Goal: Transaction & Acquisition: Purchase product/service

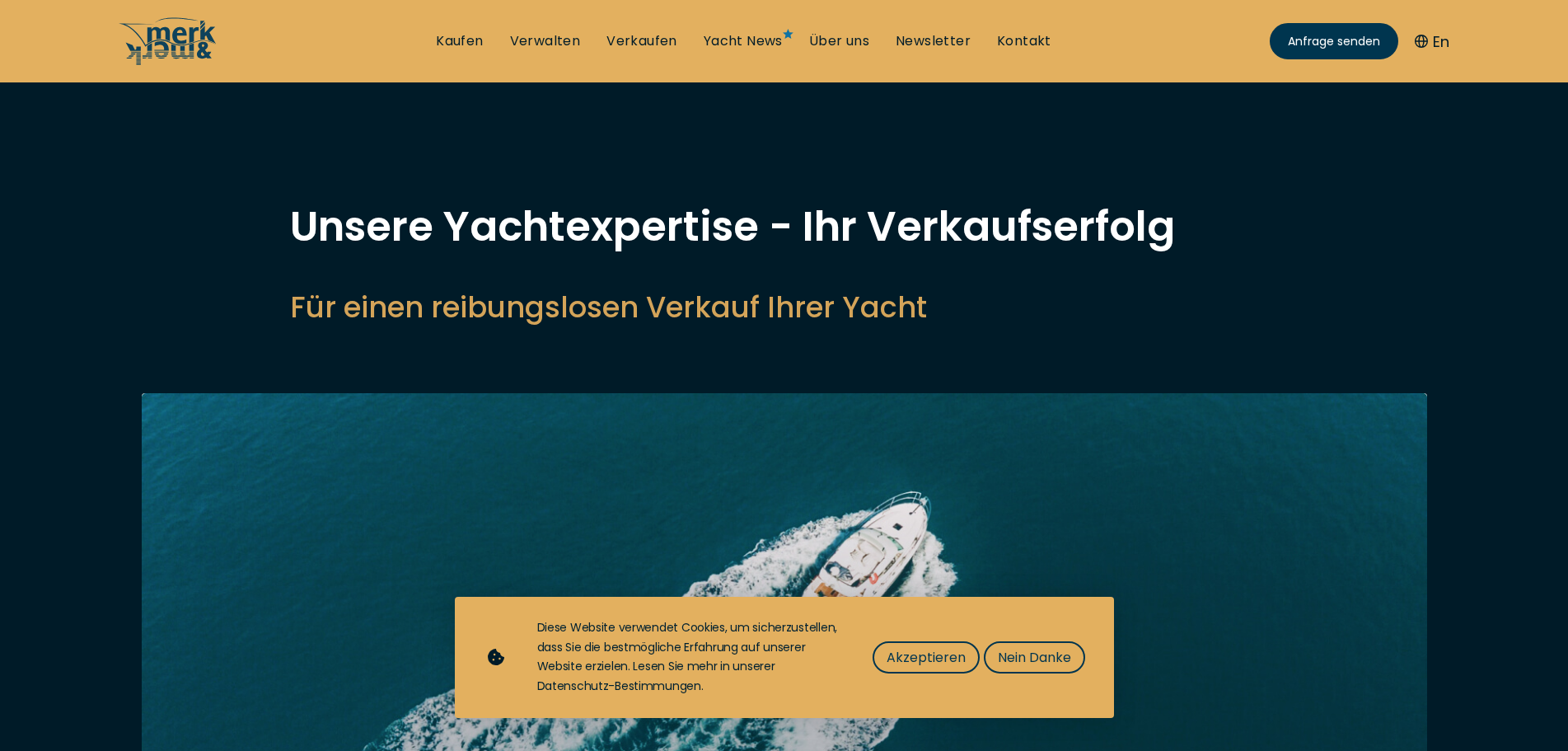
select select "sell"
click at [460, 39] on link "Kaufen" at bounding box center [459, 41] width 47 height 18
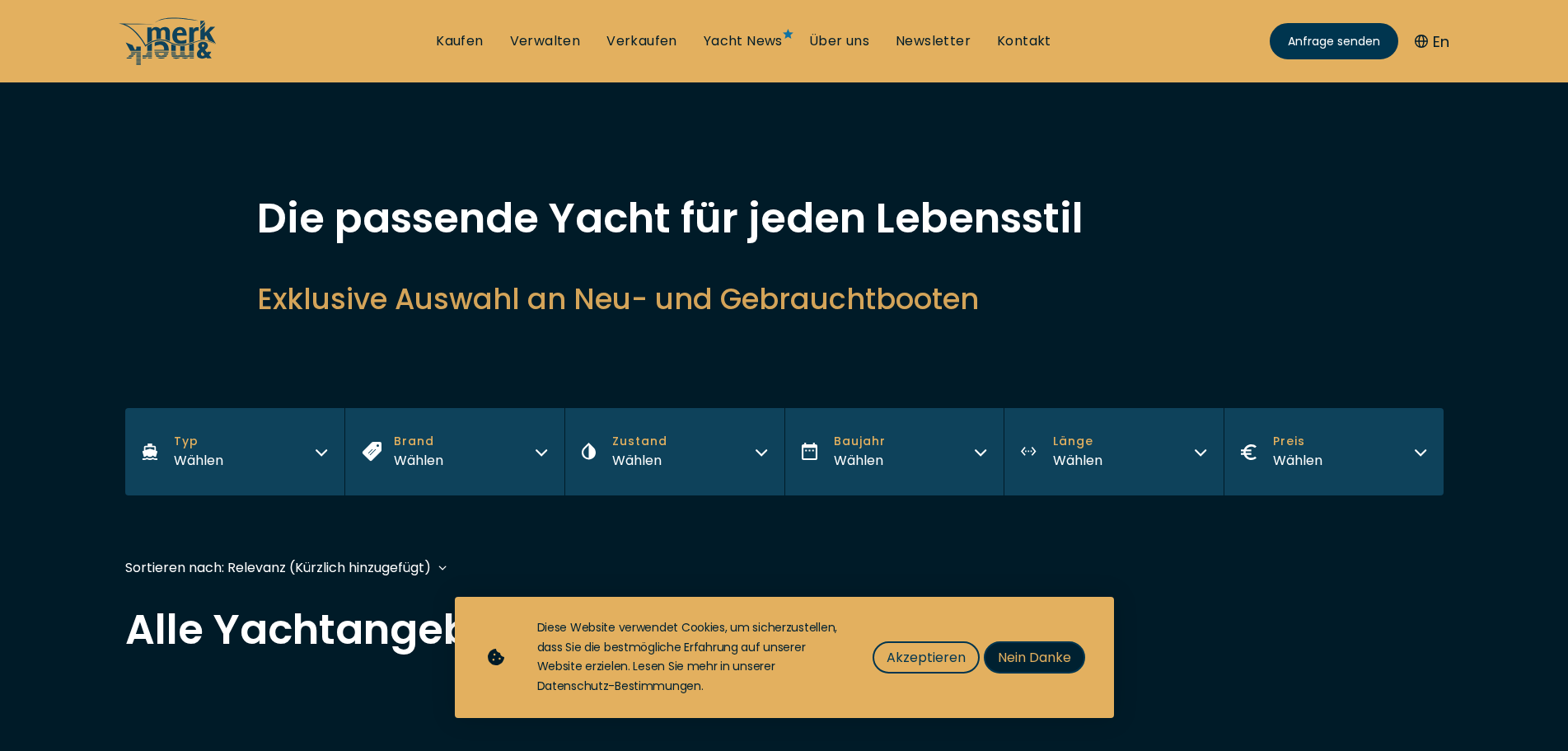
click at [1030, 664] on span "Nein Danke" at bounding box center [1034, 657] width 73 height 21
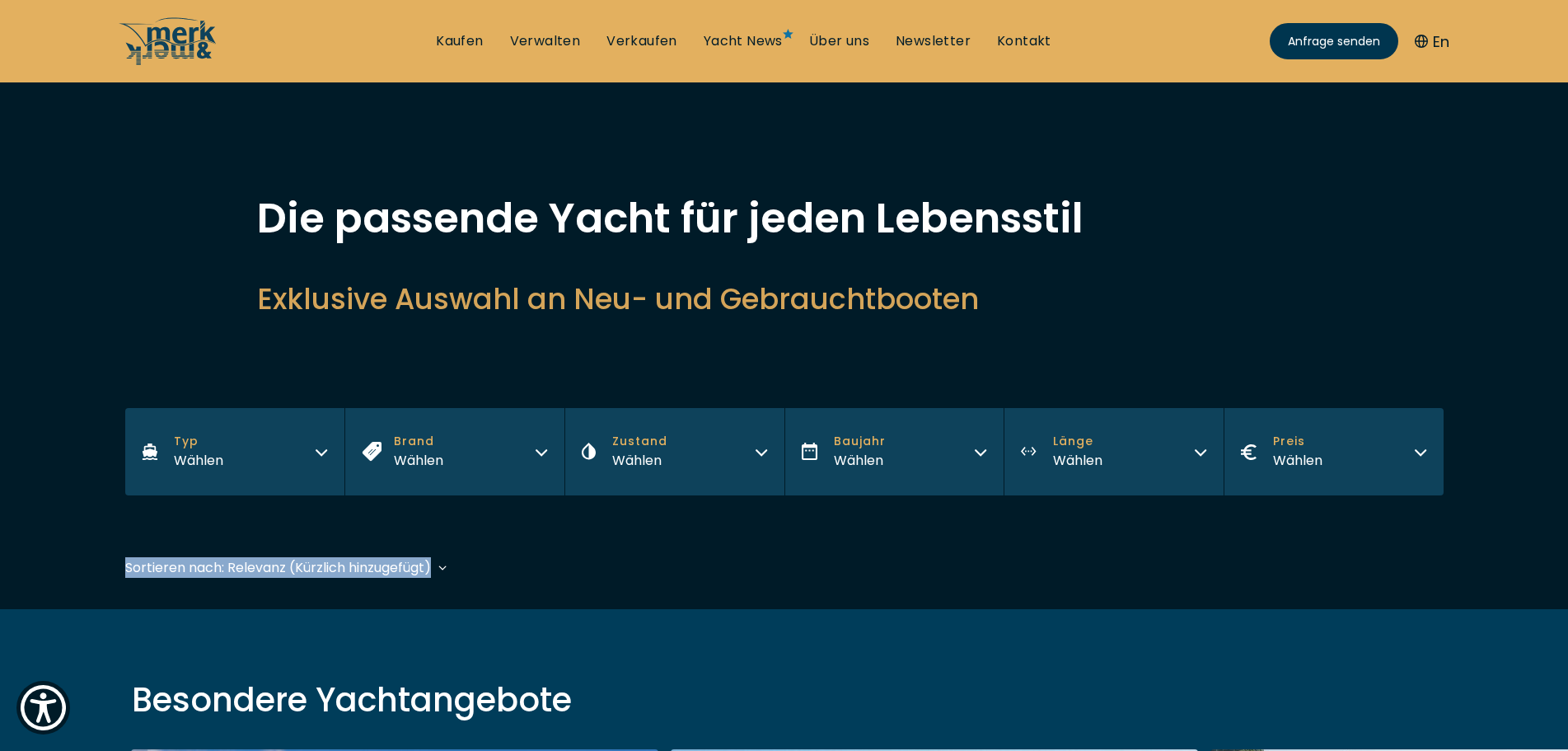
drag, startPoint x: 114, startPoint y: 565, endPoint x: 469, endPoint y: 563, distance: 355.0
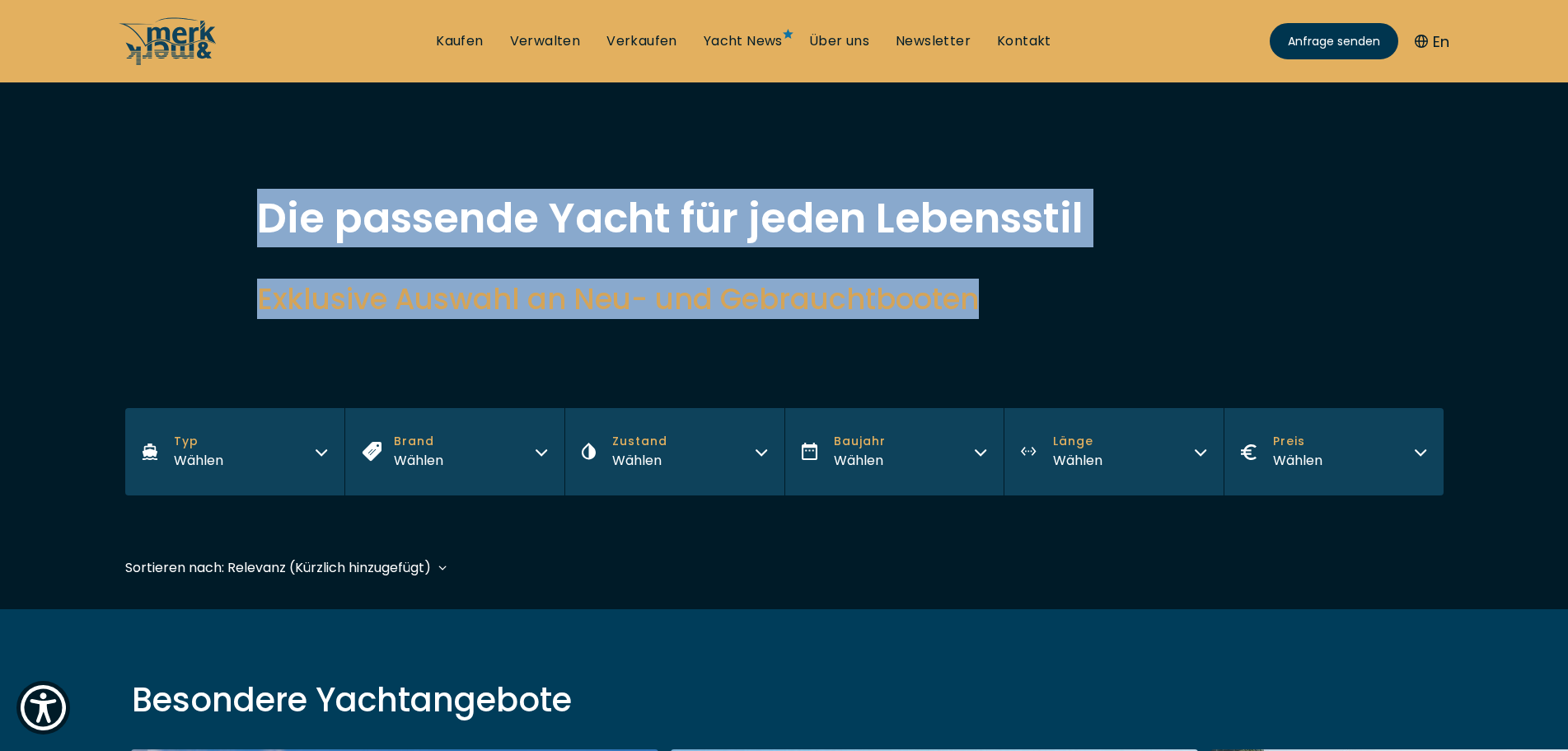
drag, startPoint x: 974, startPoint y: 297, endPoint x: 245, endPoint y: 221, distance: 733.0
click at [245, 221] on div "Die passende Yacht für jeden Lebensstil Exklusive Auswahl an Neu- und Gebraucht…" at bounding box center [784, 280] width 1318 height 163
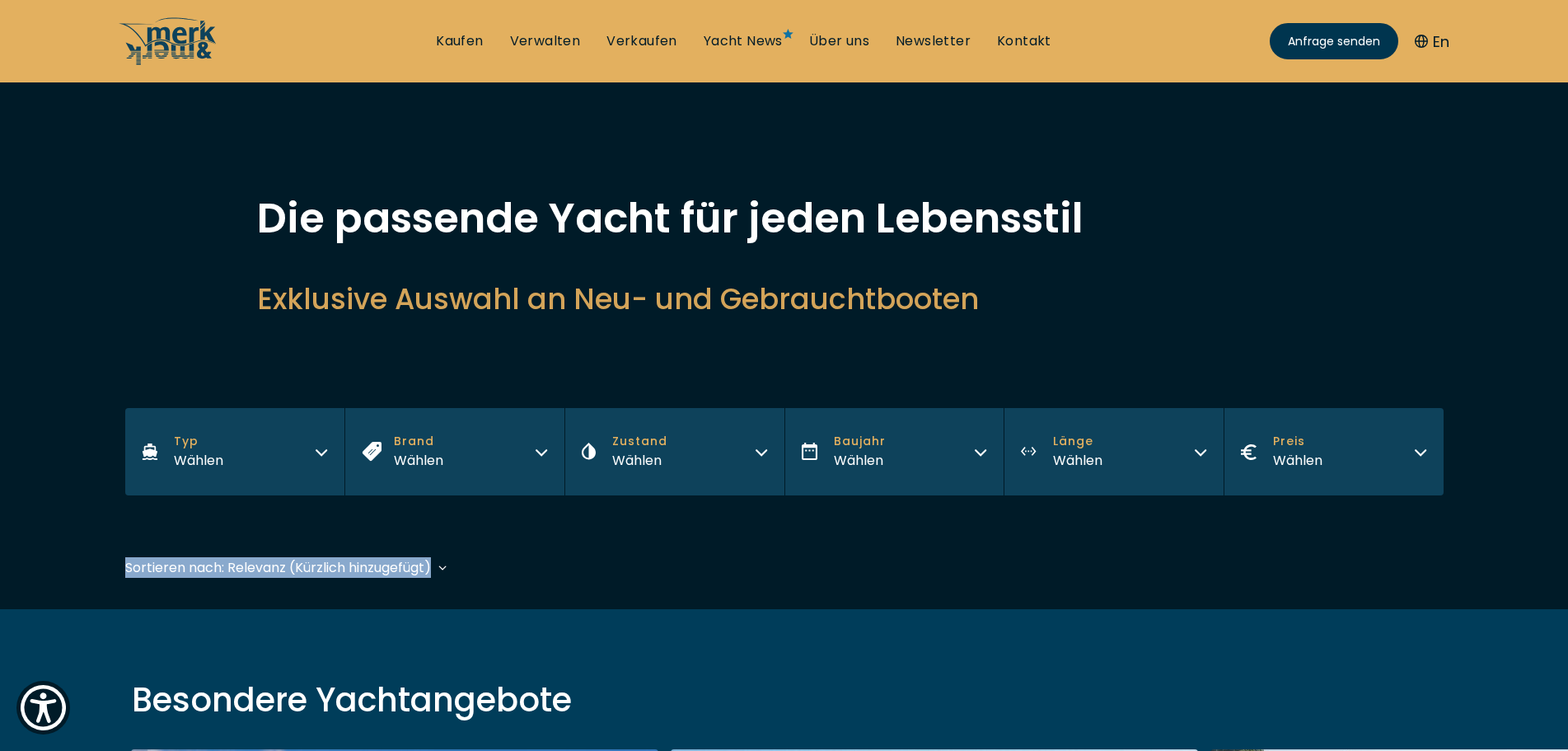
drag, startPoint x: 122, startPoint y: 570, endPoint x: 460, endPoint y: 580, distance: 338.1
click at [490, 561] on div "Sortieren nach: Relevanz (Kürzlich hinzugefügt) Baujahr aufsteigend Preis abste…" at bounding box center [784, 576] width 1318 height 38
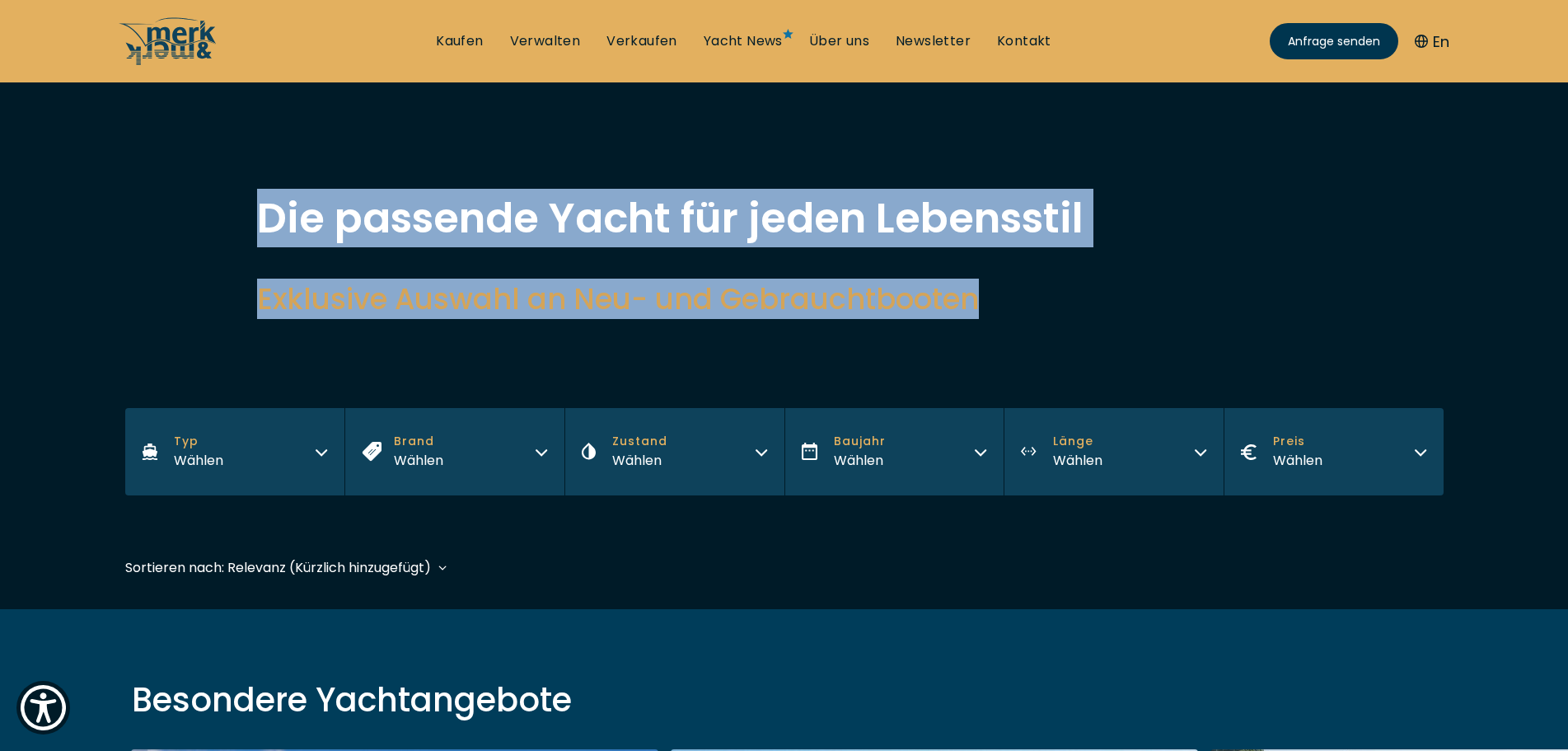
drag, startPoint x: 980, startPoint y: 307, endPoint x: 252, endPoint y: 207, distance: 734.8
click at [252, 207] on div "Die passende Yacht für jeden Lebensstil Exklusive Auswahl an Neu- und Gebraucht…" at bounding box center [784, 280] width 1318 height 163
click at [554, 215] on h1 "Die passende Yacht für jeden Lebensstil" at bounding box center [784, 219] width 1055 height 41
drag, startPoint x: 1006, startPoint y: 304, endPoint x: 228, endPoint y: 223, distance: 782.2
click at [228, 223] on div "Die passende Yacht für jeden Lebensstil Exklusive Auswahl an Neu- und Gebraucht…" at bounding box center [784, 280] width 1318 height 163
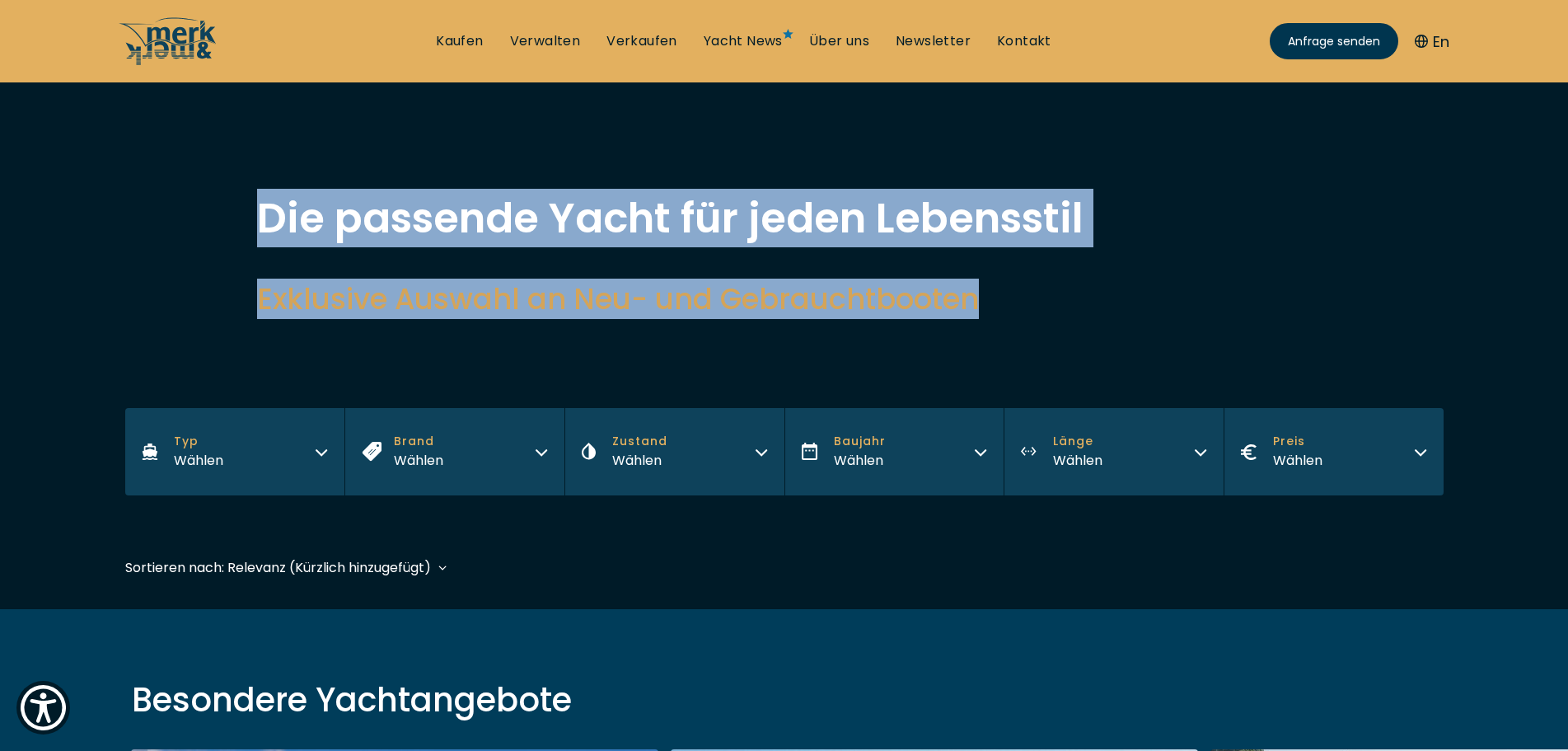
click at [1057, 227] on h1 "Die passende Yacht für jeden Lebensstil" at bounding box center [784, 219] width 1055 height 41
drag, startPoint x: 994, startPoint y: 307, endPoint x: 242, endPoint y: 213, distance: 757.9
click at [242, 213] on div "Die passende Yacht für jeden Lebensstil Exklusive Auswahl an Neu- und Gebraucht…" at bounding box center [784, 280] width 1318 height 163
click at [523, 221] on h1 "Die passende Yacht für jeden Lebensstil" at bounding box center [784, 219] width 1055 height 41
